Goal: Find specific page/section: Find specific page/section

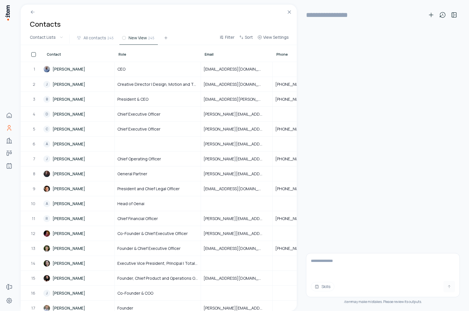
click at [335, 221] on div "Skills item may make mistakes. Please review its outputs." at bounding box center [383, 170] width 154 height 281
click at [288, 13] on icon at bounding box center [289, 12] width 3 height 3
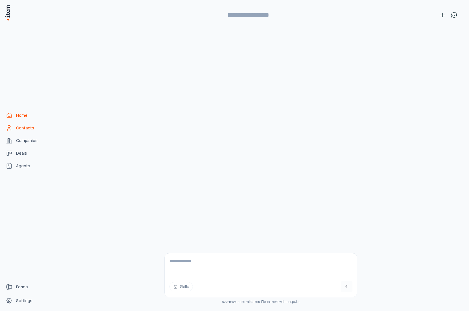
click at [8, 117] on icon "Home" at bounding box center [9, 115] width 7 height 7
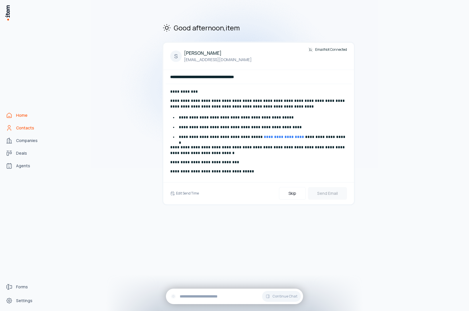
click at [31, 127] on span "Contacts" at bounding box center [25, 128] width 18 height 6
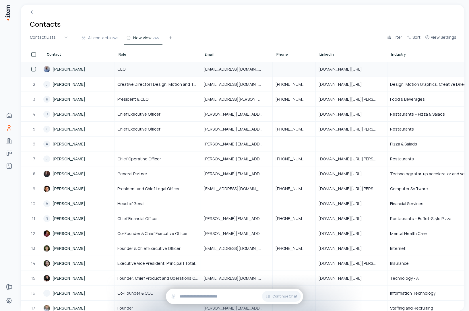
click at [60, 66] on link "[PERSON_NAME]" at bounding box center [78, 69] width 71 height 14
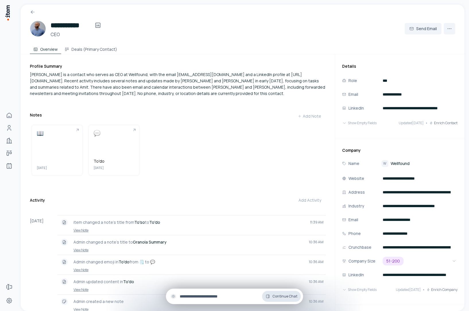
click at [286, 293] on button "Continue Chat" at bounding box center [281, 296] width 39 height 11
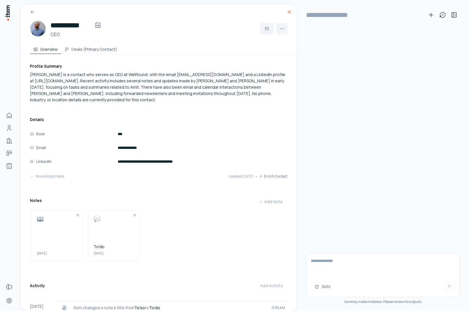
click at [289, 12] on icon at bounding box center [289, 12] width 3 height 3
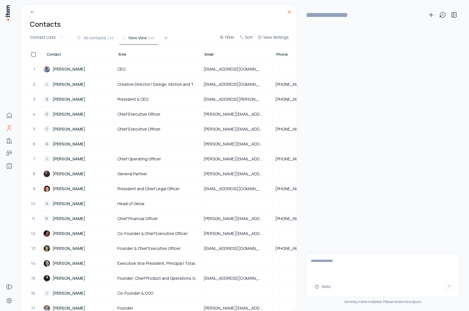
click at [287, 12] on icon at bounding box center [289, 12] width 6 height 6
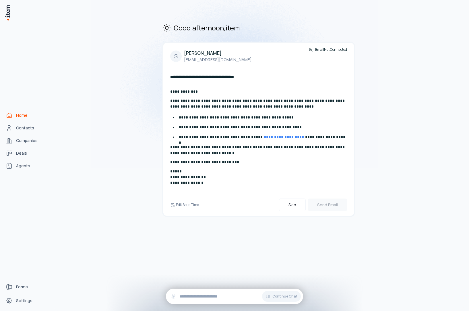
click at [24, 116] on span "Home" at bounding box center [21, 115] width 11 height 6
click at [27, 128] on span "Contacts" at bounding box center [25, 128] width 18 height 6
